Goal: Share content: Share content

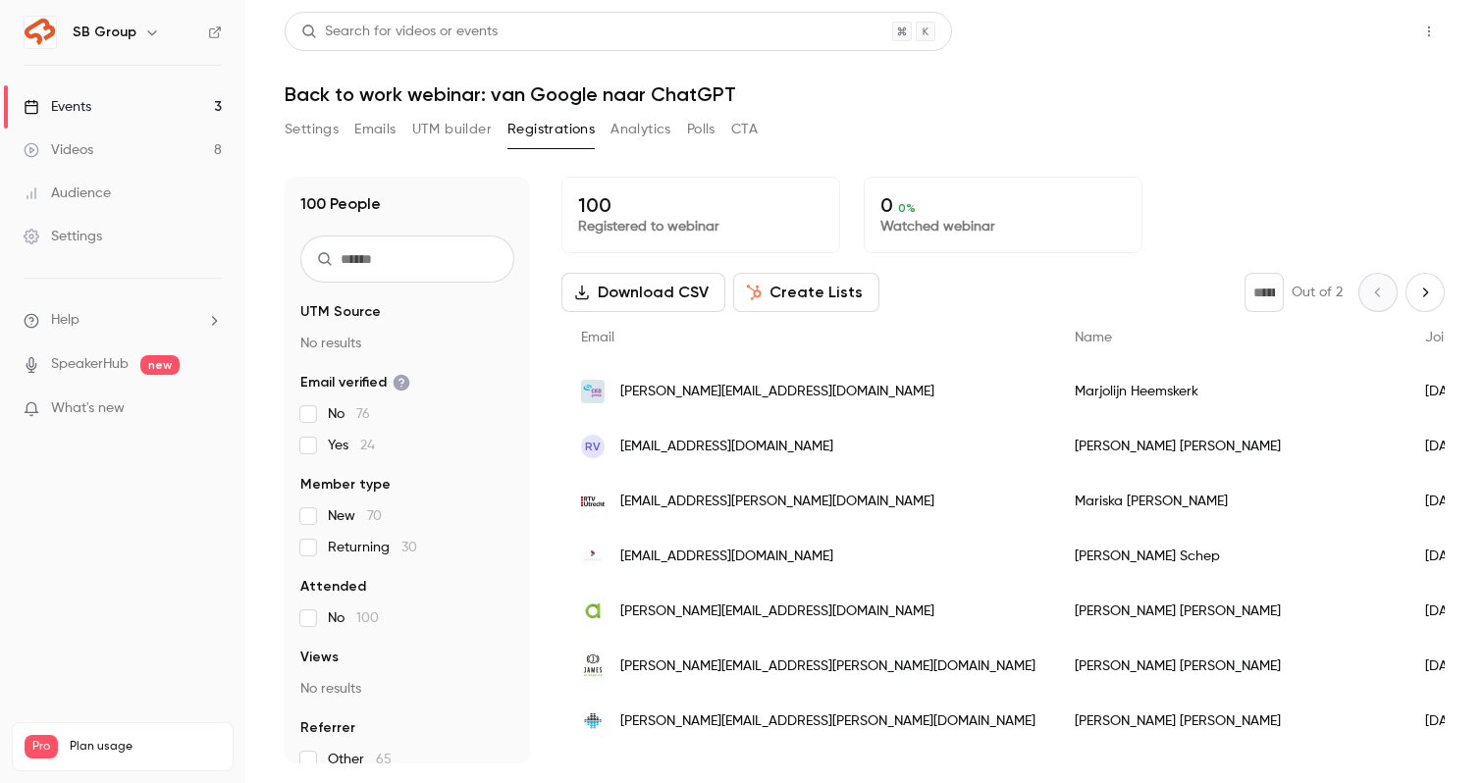
click at [1343, 28] on button "Share" at bounding box center [1360, 31] width 78 height 39
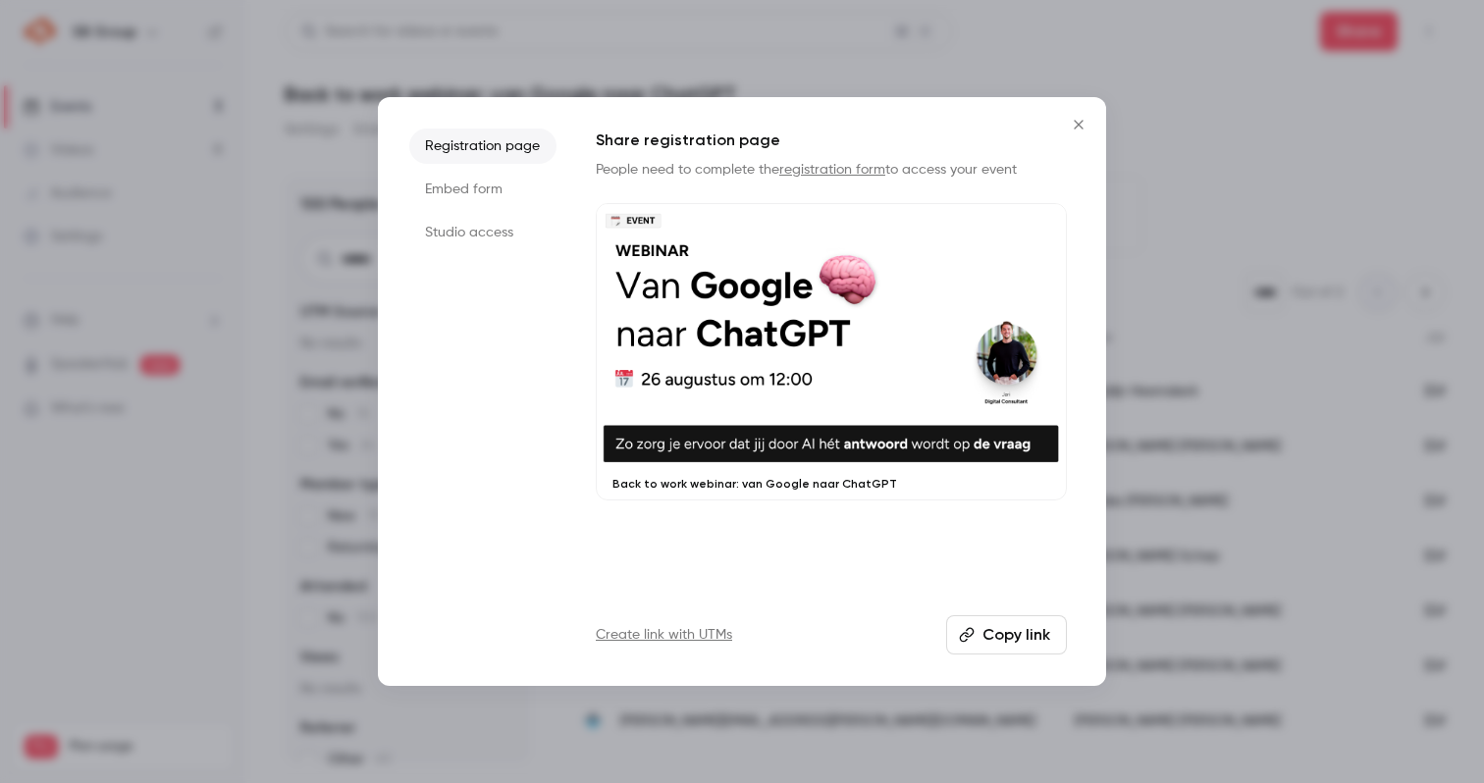
click at [989, 626] on button "Copy link" at bounding box center [1006, 635] width 121 height 39
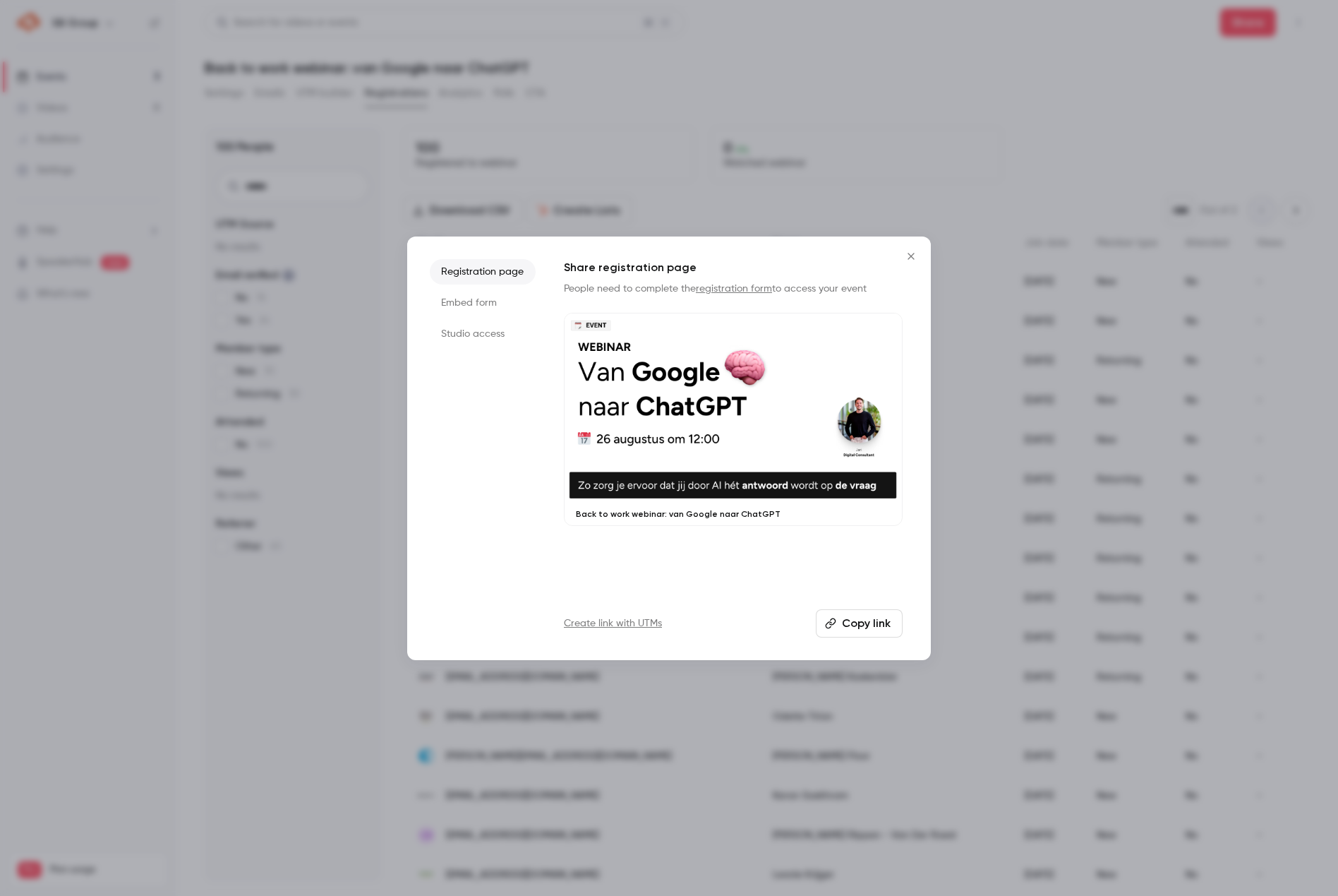
click at [869, 562] on button "Copy link" at bounding box center [859, 623] width 87 height 28
click at [909, 253] on icon "Close" at bounding box center [911, 255] width 6 height 6
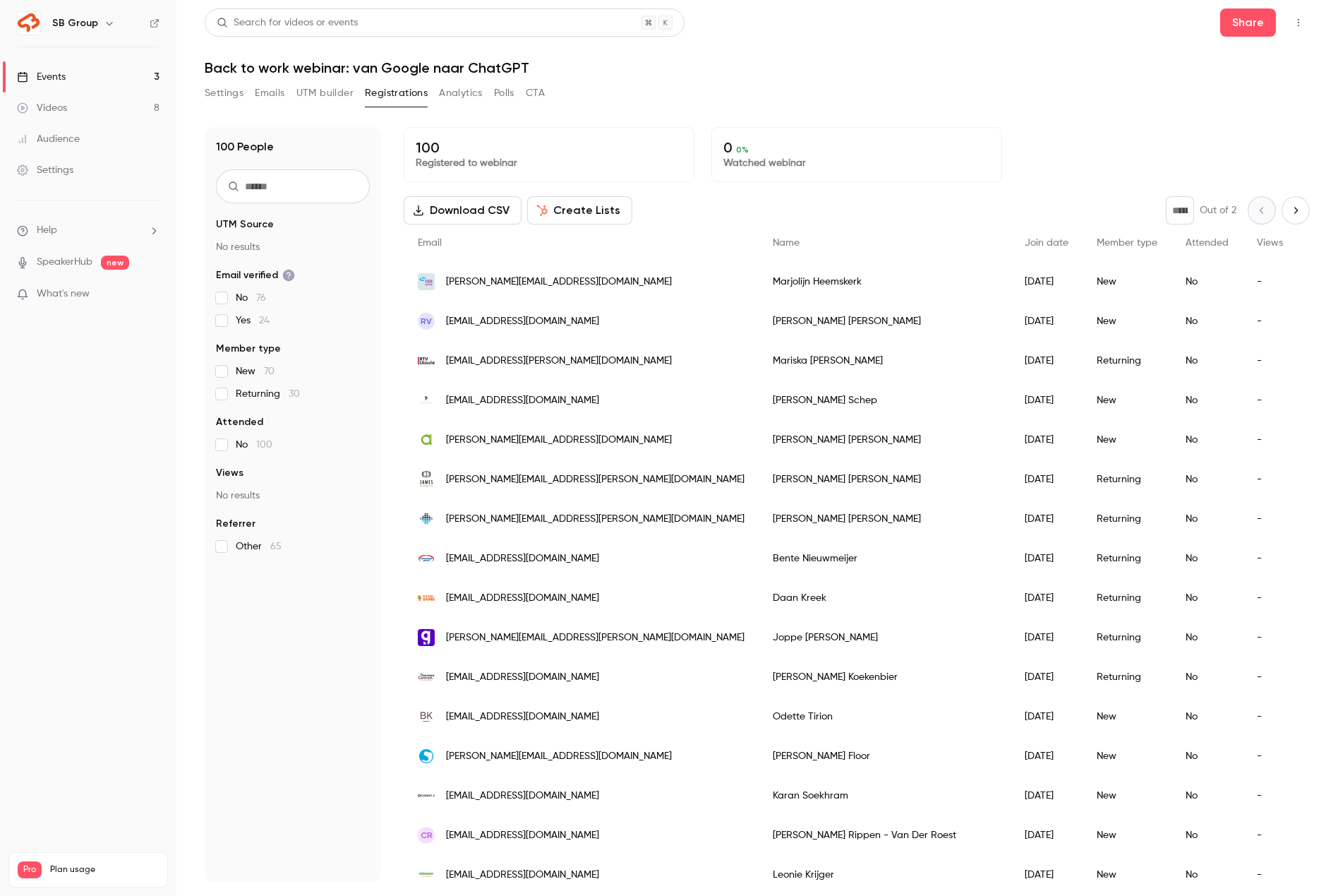
click at [92, 32] on div "SB Group" at bounding box center [88, 23] width 142 height 24
click at [93, 24] on h6 "SB Group" at bounding box center [75, 24] width 46 height 14
click at [105, 21] on icon "button" at bounding box center [109, 24] width 12 height 12
click at [100, 137] on div "Billing" at bounding box center [120, 131] width 137 height 14
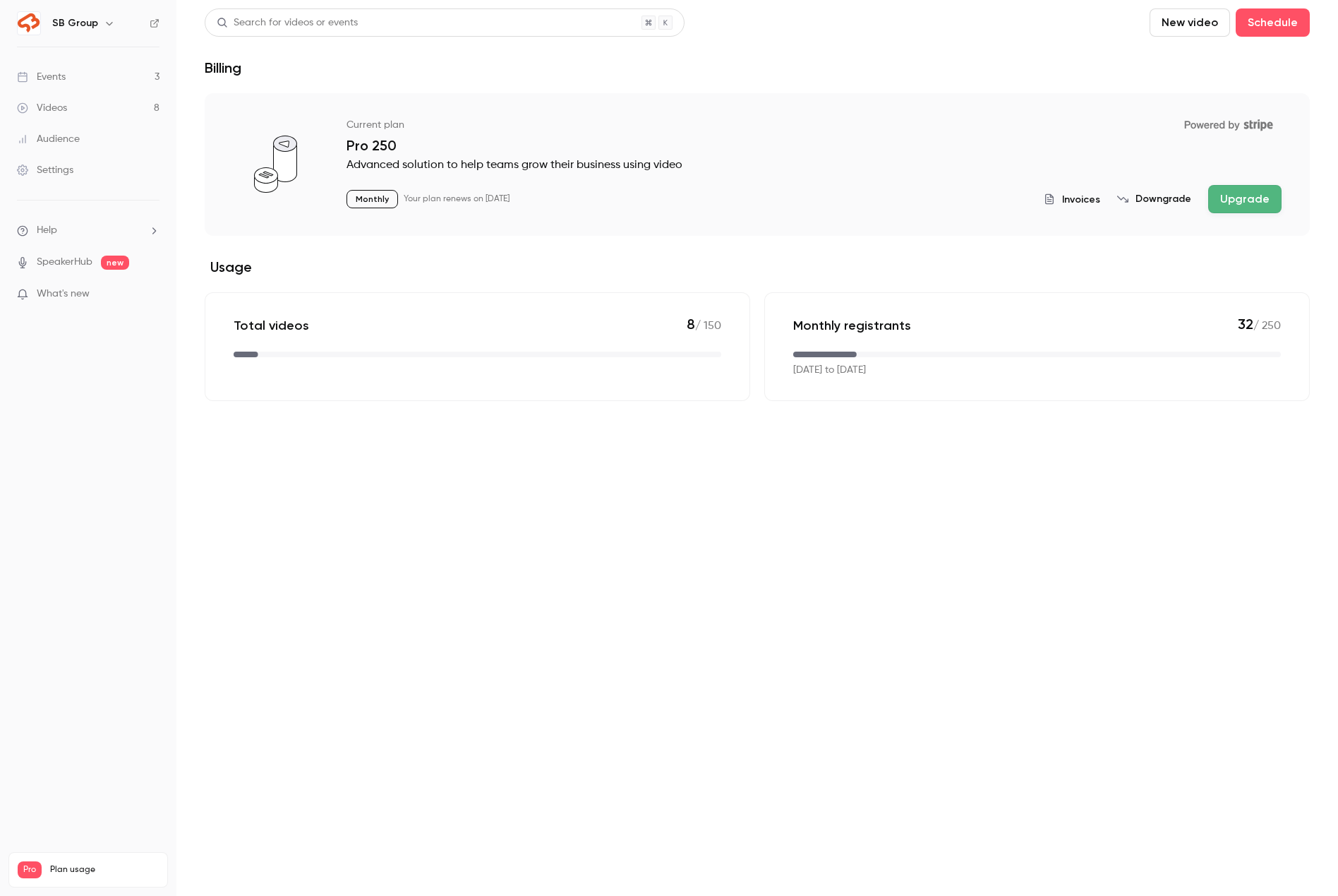
click at [99, 67] on link "Events 3" at bounding box center [88, 76] width 176 height 31
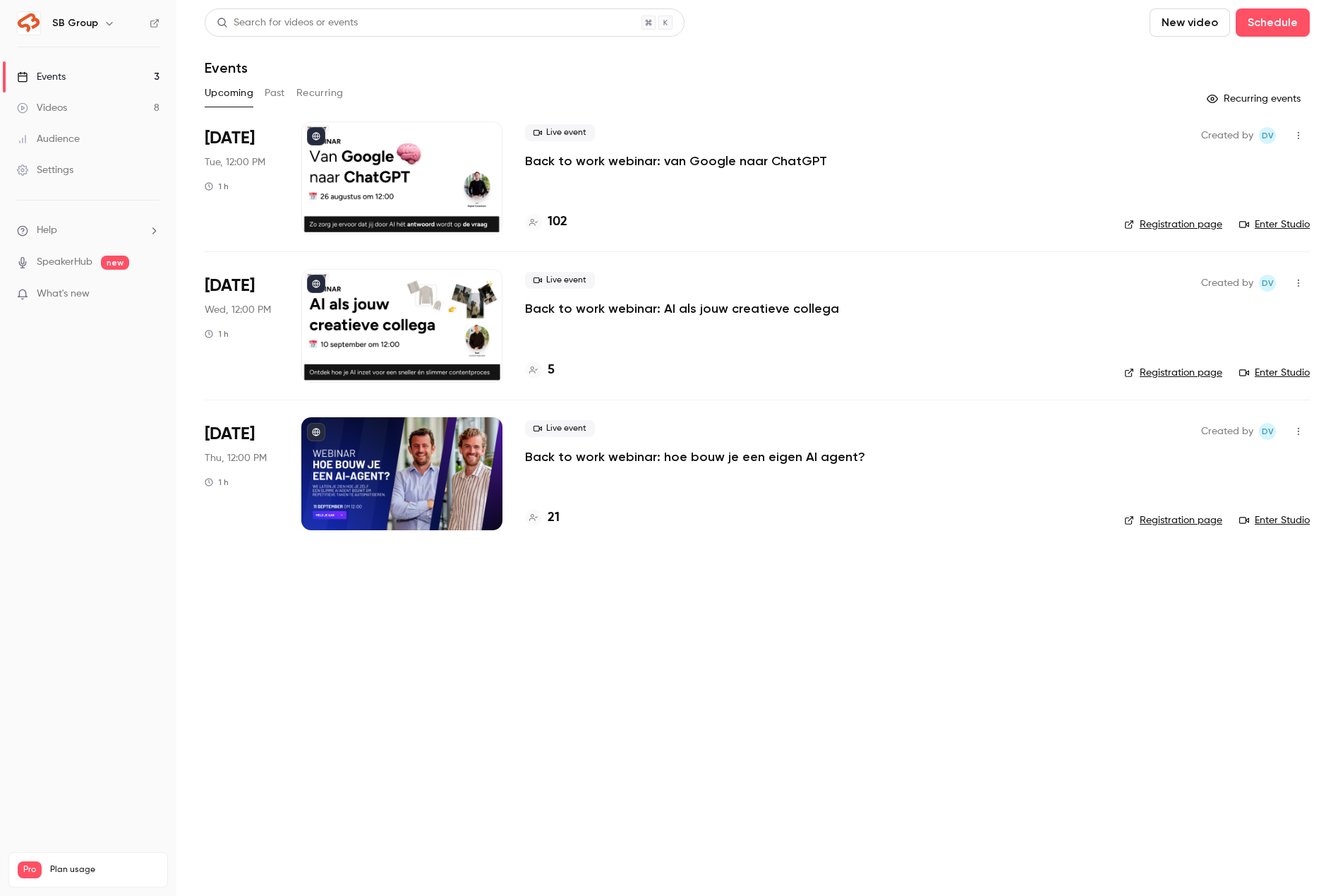
click at [84, 18] on h6 "SB Group" at bounding box center [75, 24] width 46 height 14
click at [482, 664] on main "Search for videos or events New video Schedule Events Upcoming Past Recurring R…" at bounding box center [757, 448] width 1162 height 896
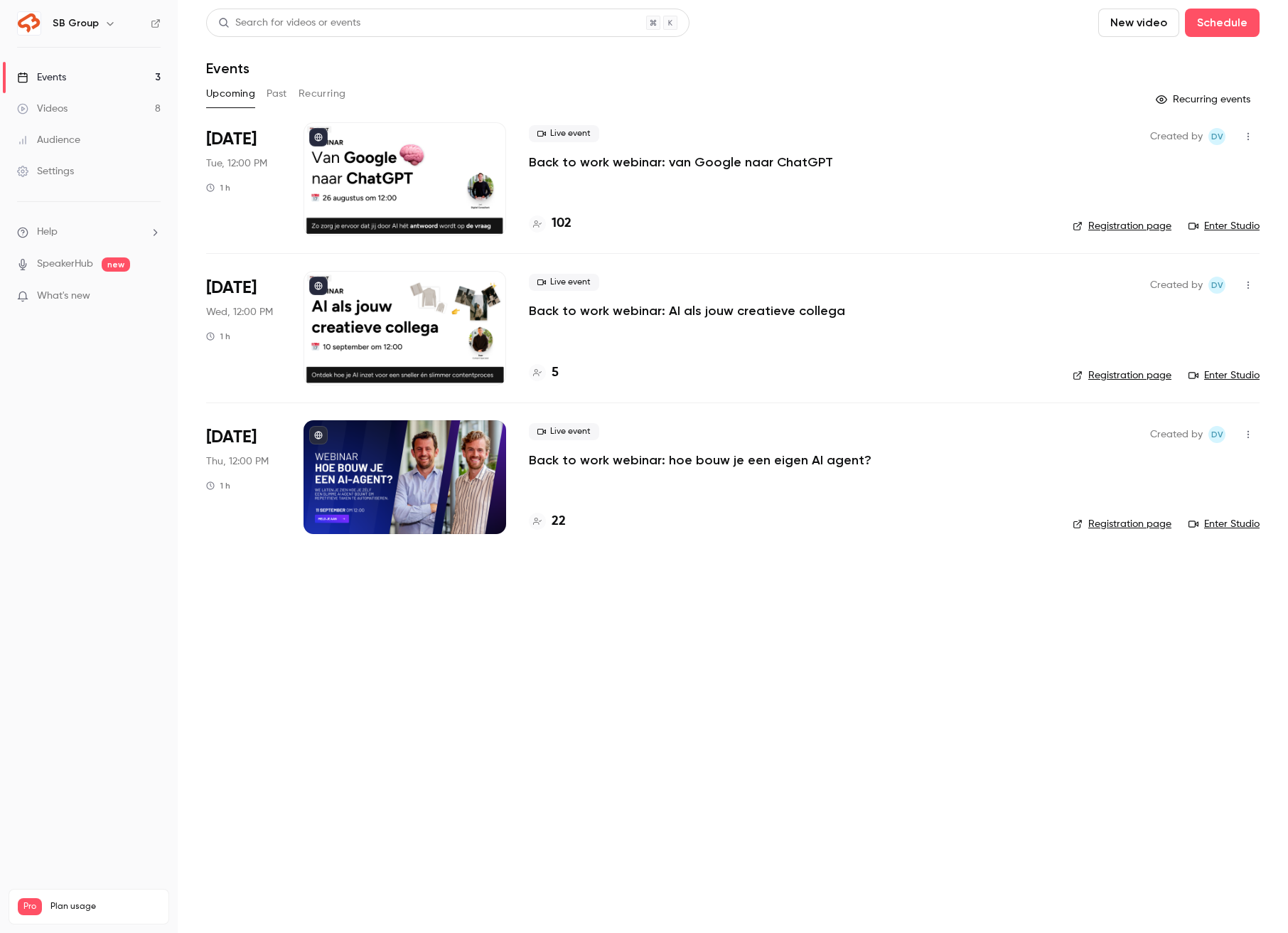
click at [1145, 230] on link "Registration page" at bounding box center [1122, 226] width 98 height 14
